Goal: Task Accomplishment & Management: Manage account settings

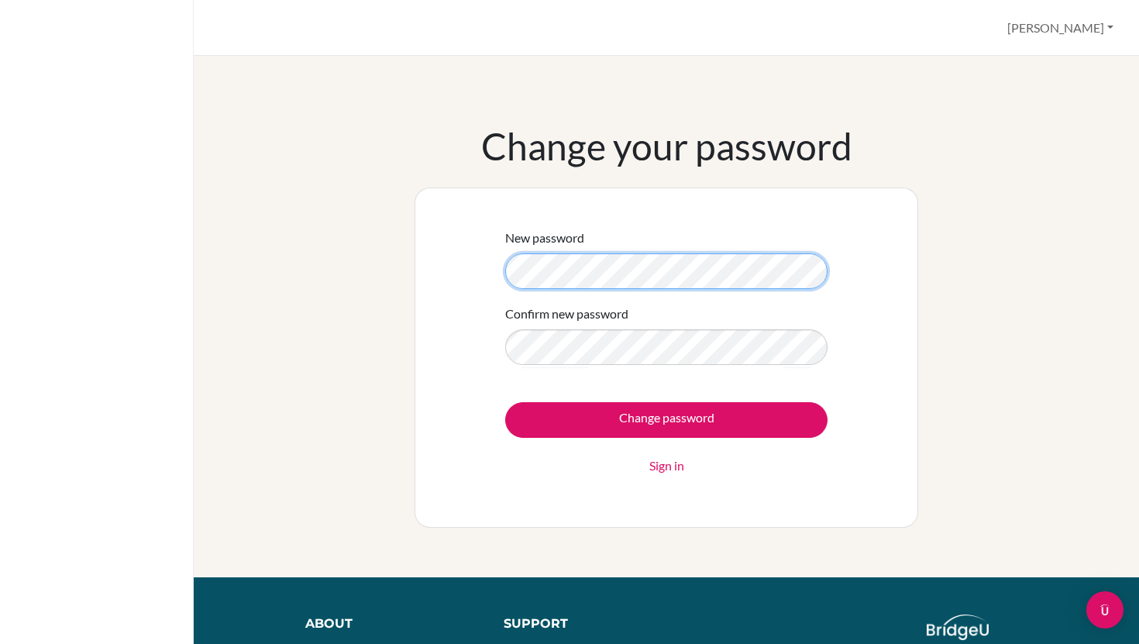
click at [460, 284] on div "New password Confirm new password Change password Sign in" at bounding box center [667, 357] width 504 height 340
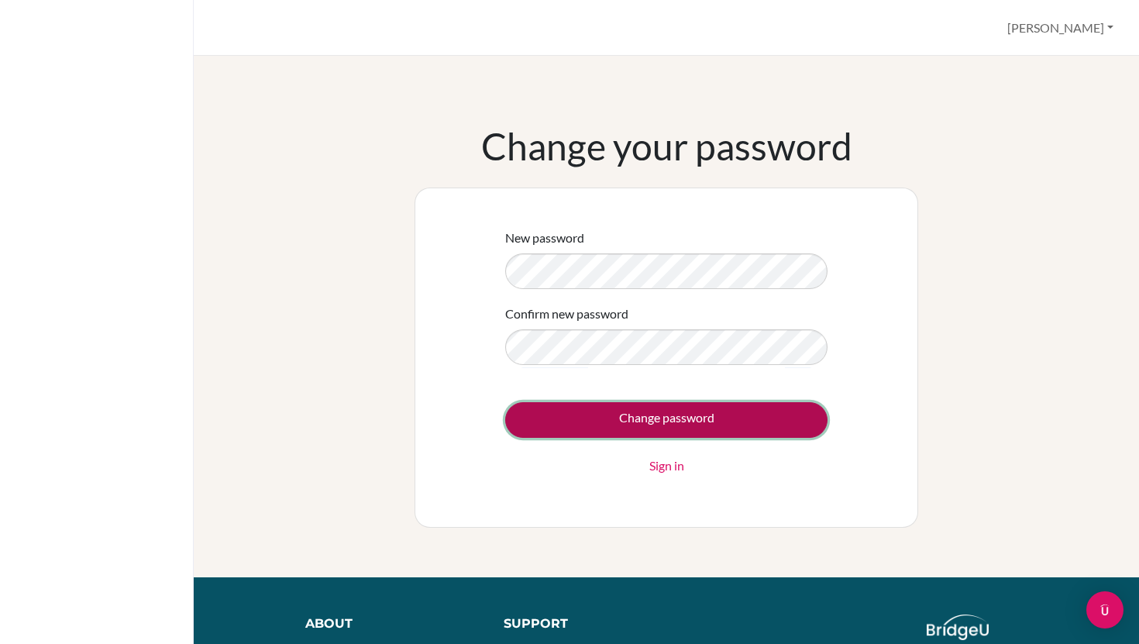
click at [583, 414] on input "Change password" at bounding box center [666, 420] width 322 height 36
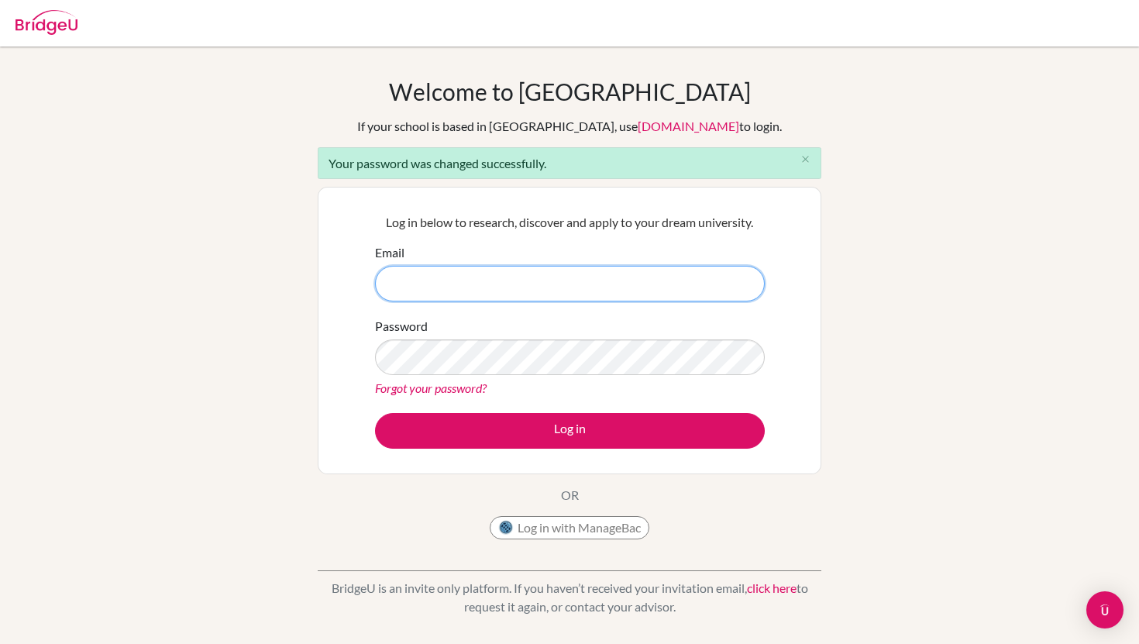
type input "joetemuulen.j@gmail.com"
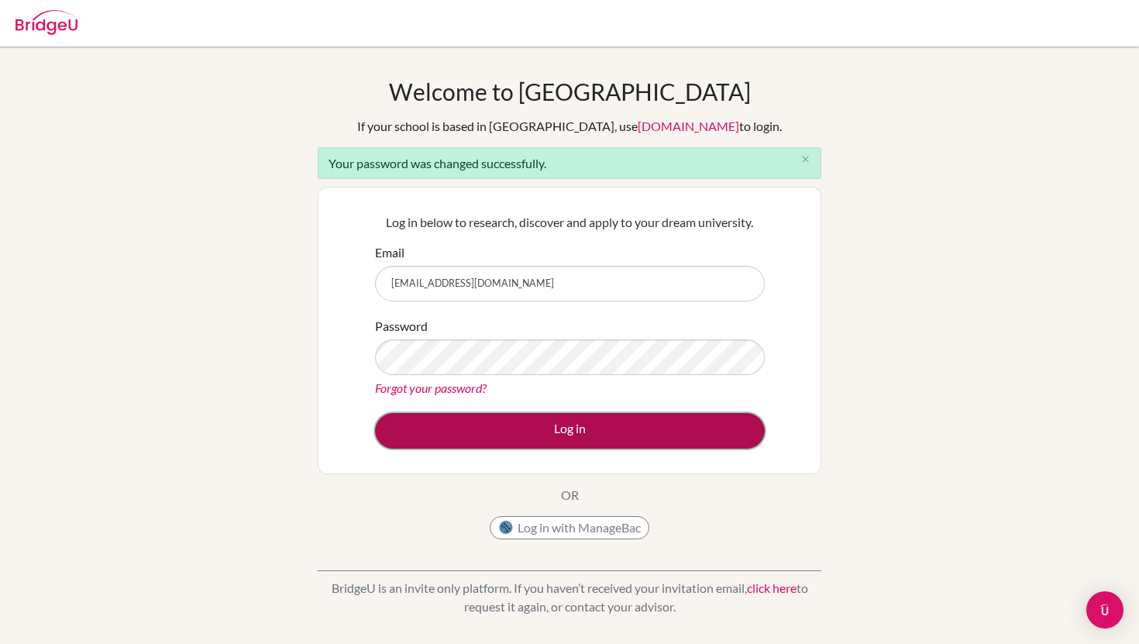
click at [571, 437] on button "Log in" at bounding box center [570, 431] width 390 height 36
